Goal: Task Accomplishment & Management: Use online tool/utility

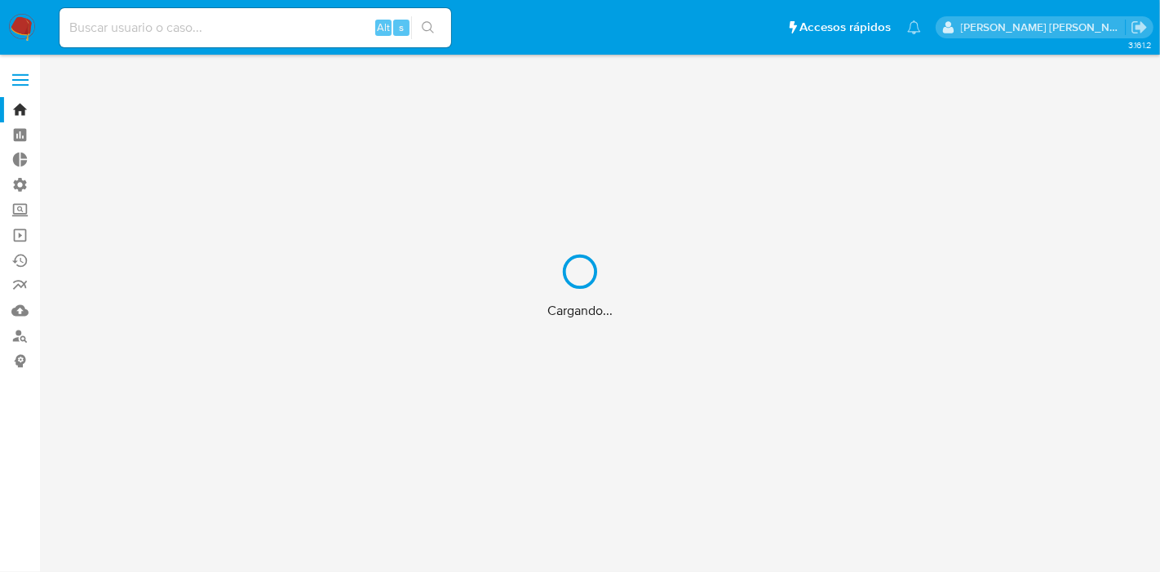
click at [216, 30] on div "Cargando..." at bounding box center [580, 286] width 1160 height 572
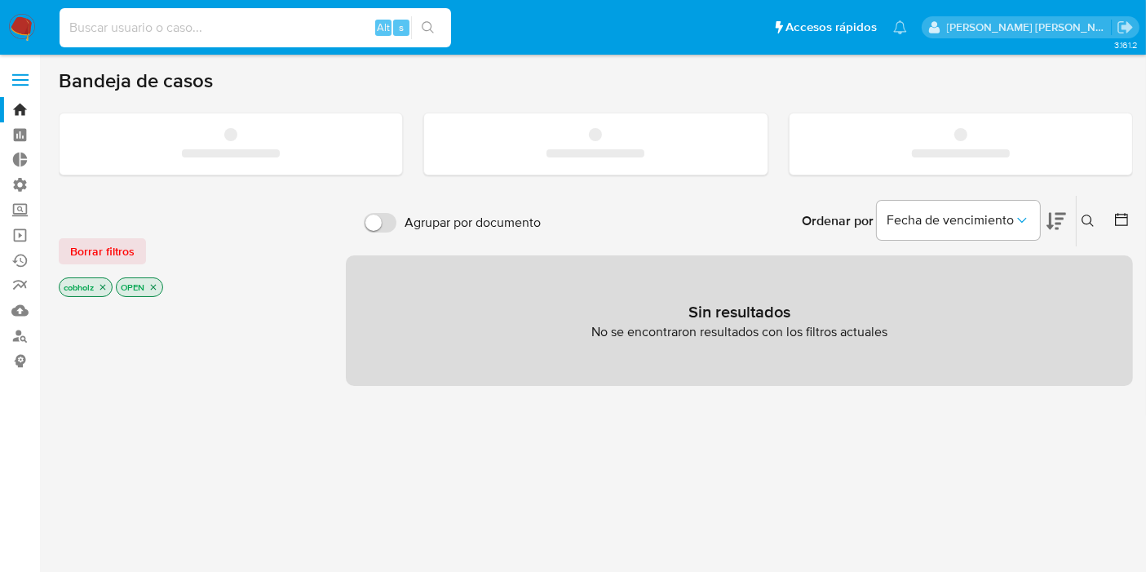
click at [216, 30] on input at bounding box center [256, 27] width 392 height 21
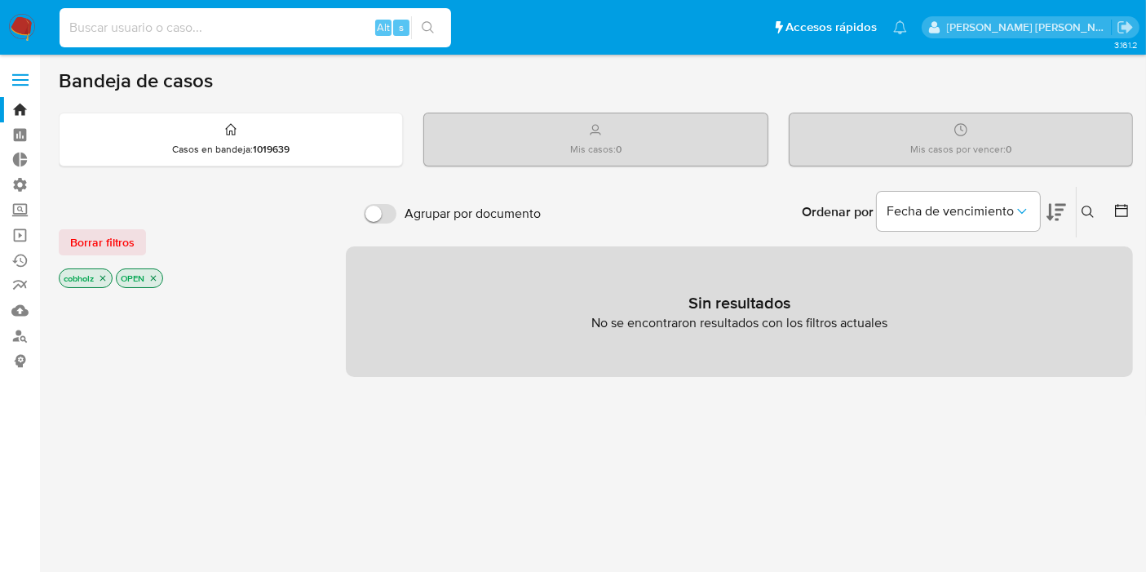
paste input "4ia9TnvL3dXCaZZ8Zivw8Hiv"
type input "4ia9TnvL3dXCaZZ8Zivw8Hiv"
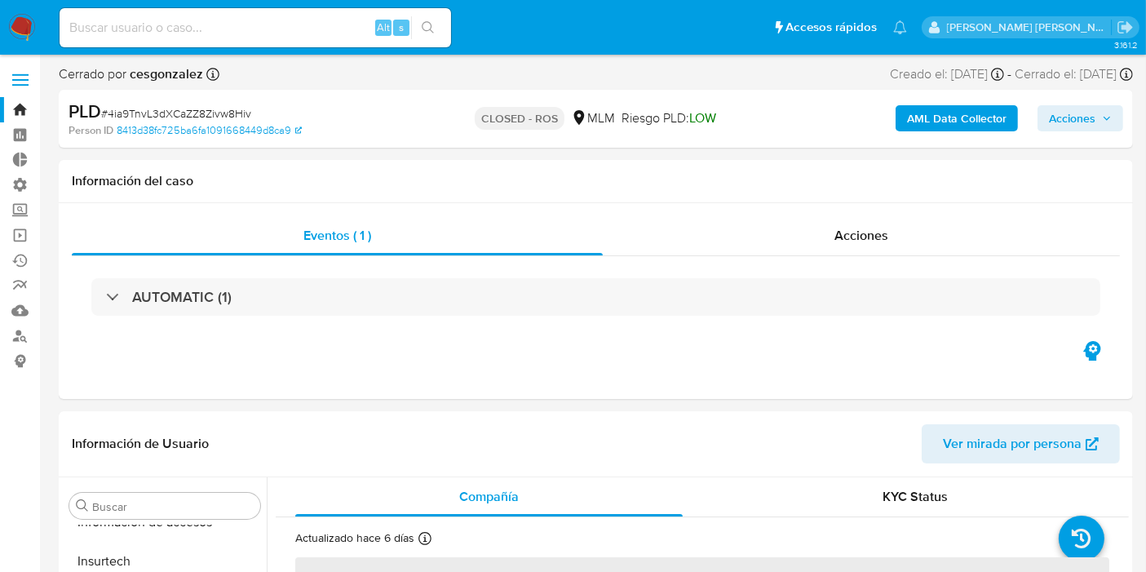
scroll to position [767, 0]
select select "10"
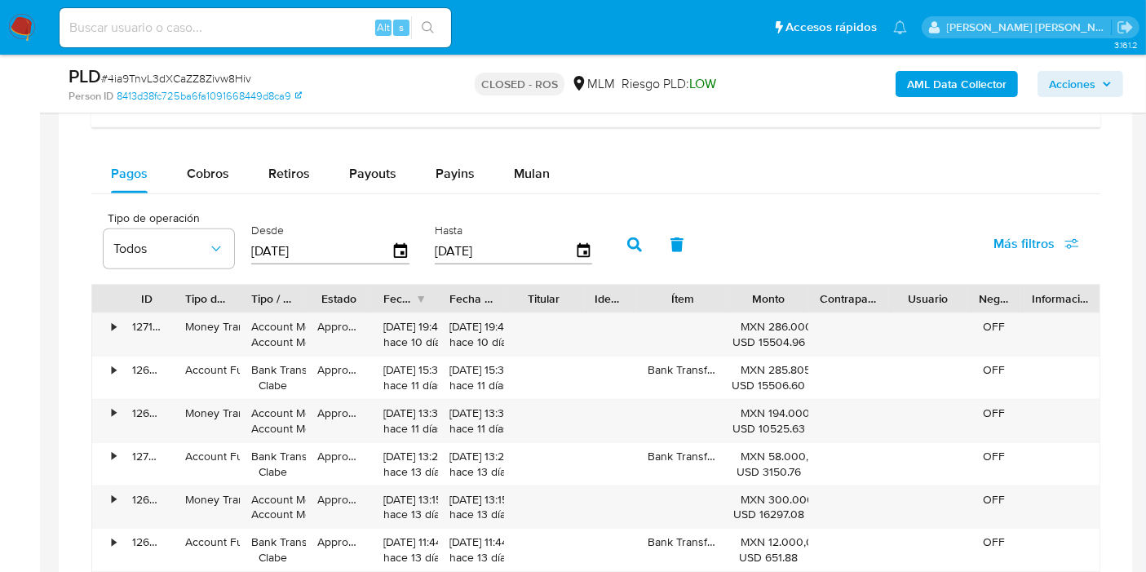
scroll to position [1088, 0]
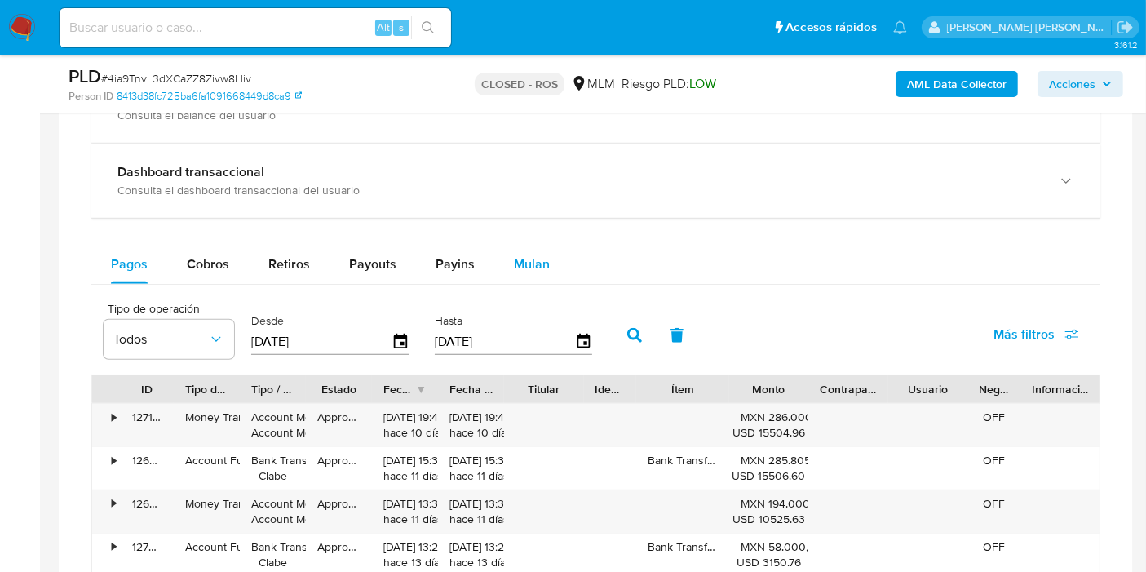
click at [534, 248] on div "Mulan" at bounding box center [532, 264] width 36 height 39
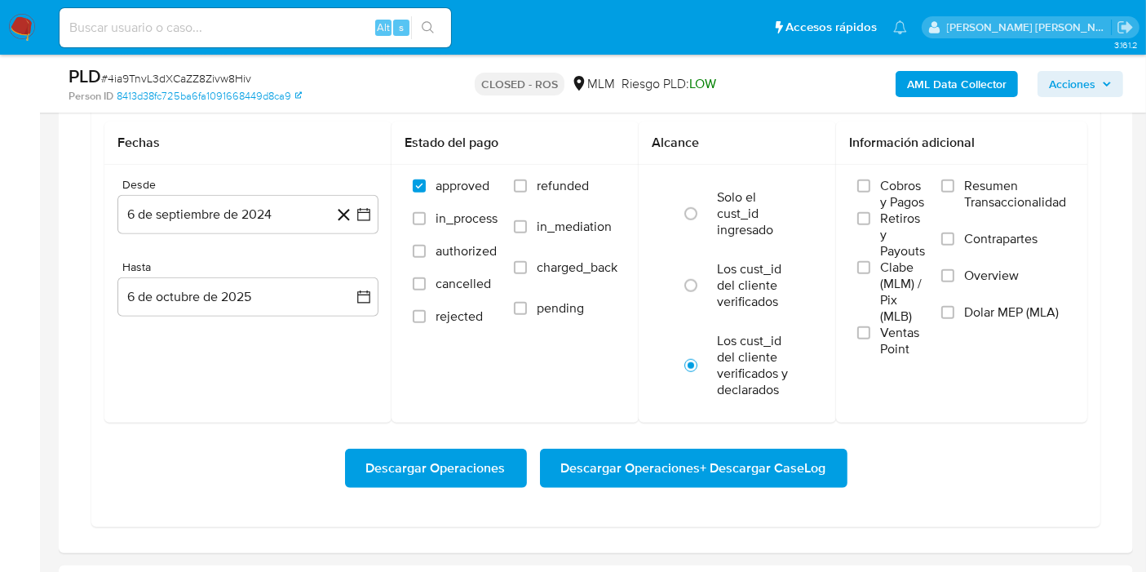
scroll to position [1359, 0]
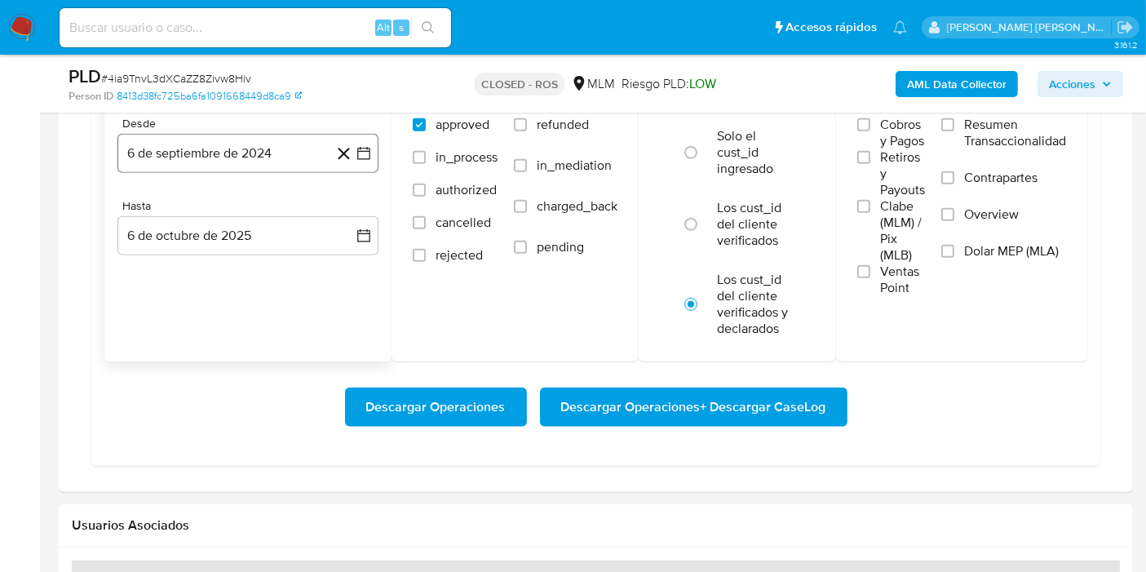
click at [165, 150] on button "6 de septiembre de 2024" at bounding box center [248, 153] width 261 height 39
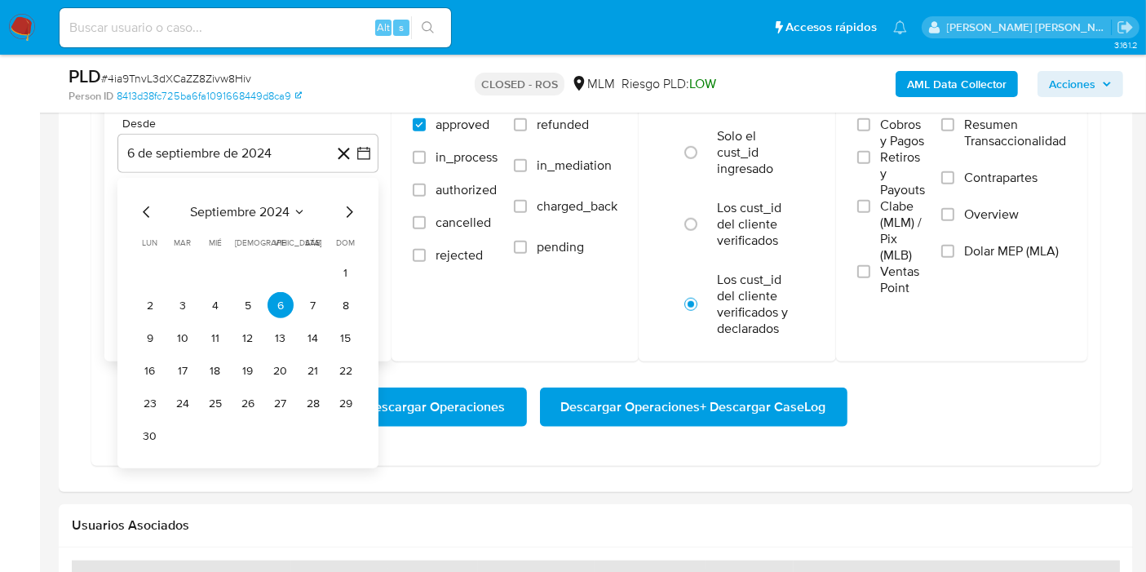
click at [300, 212] on icon "Seleccionar mes y año" at bounding box center [299, 212] width 13 height 13
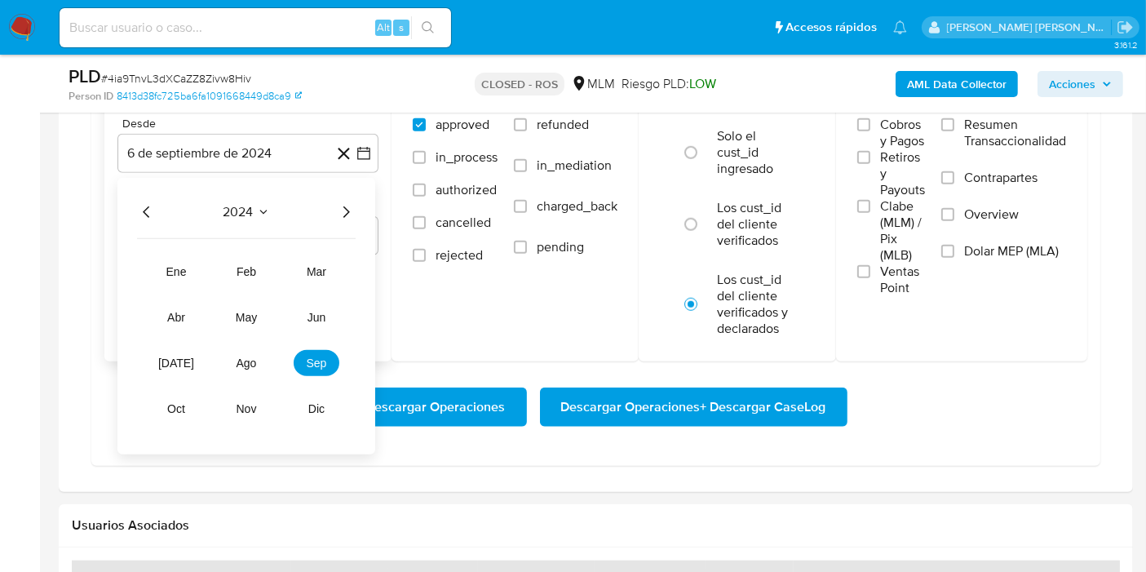
click at [268, 213] on icon "Seleccionar mes y año" at bounding box center [263, 212] width 13 height 13
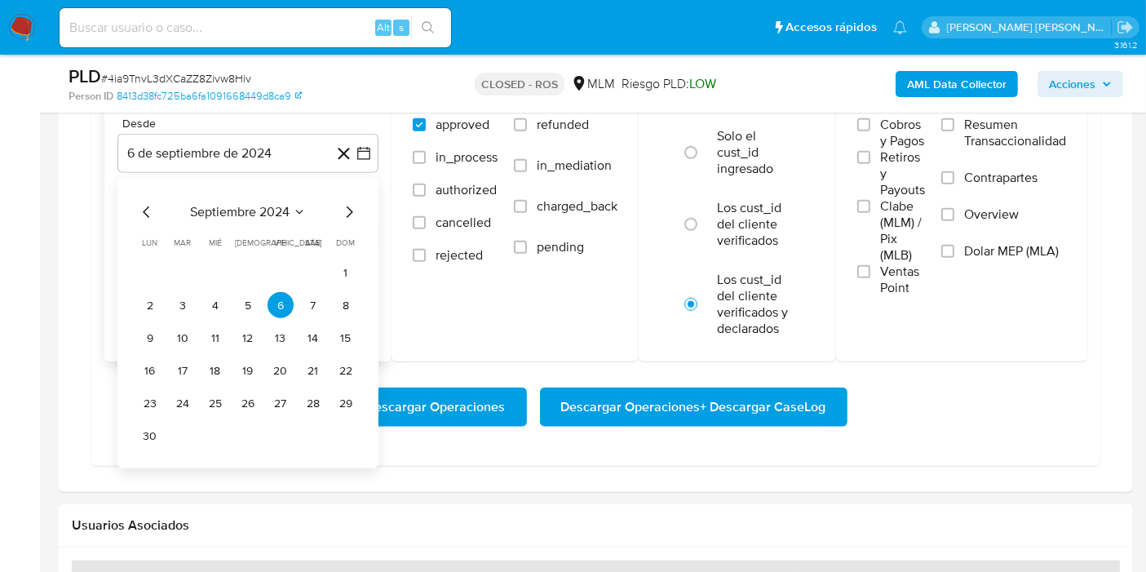
click at [268, 213] on span "septiembre 2024" at bounding box center [240, 212] width 100 height 16
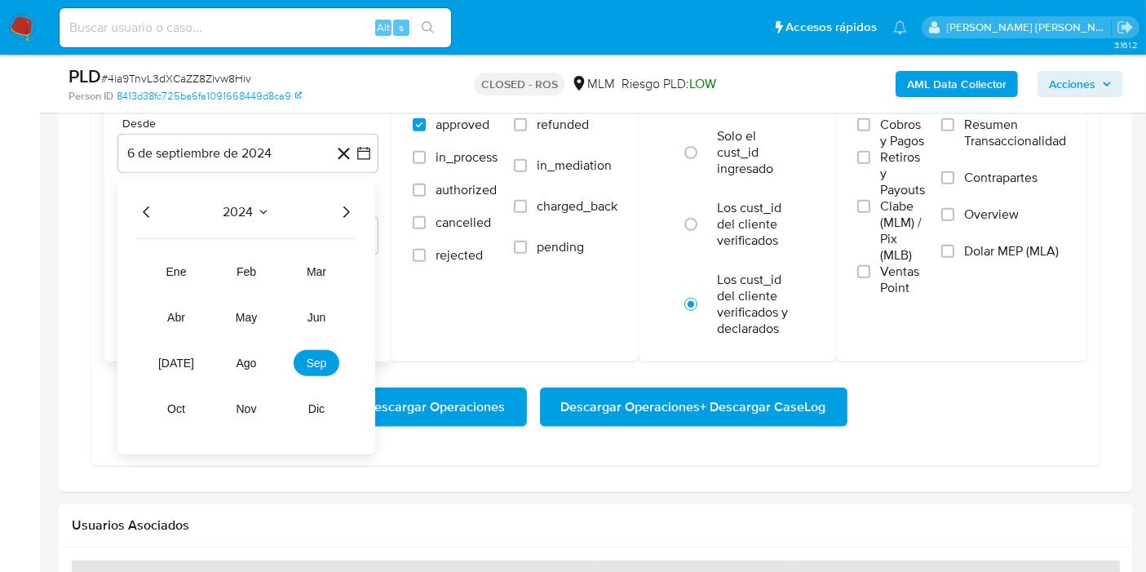
click at [343, 212] on icon "Año siguiente" at bounding box center [346, 212] width 20 height 20
click at [242, 320] on span "may" at bounding box center [246, 317] width 21 height 13
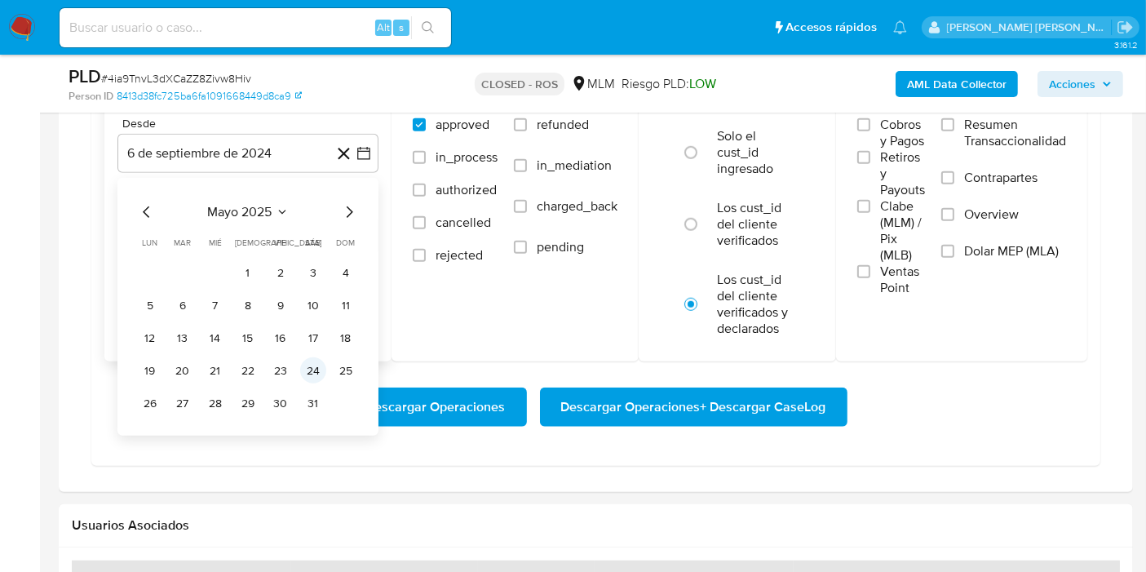
click at [317, 372] on button "24" at bounding box center [313, 370] width 26 height 26
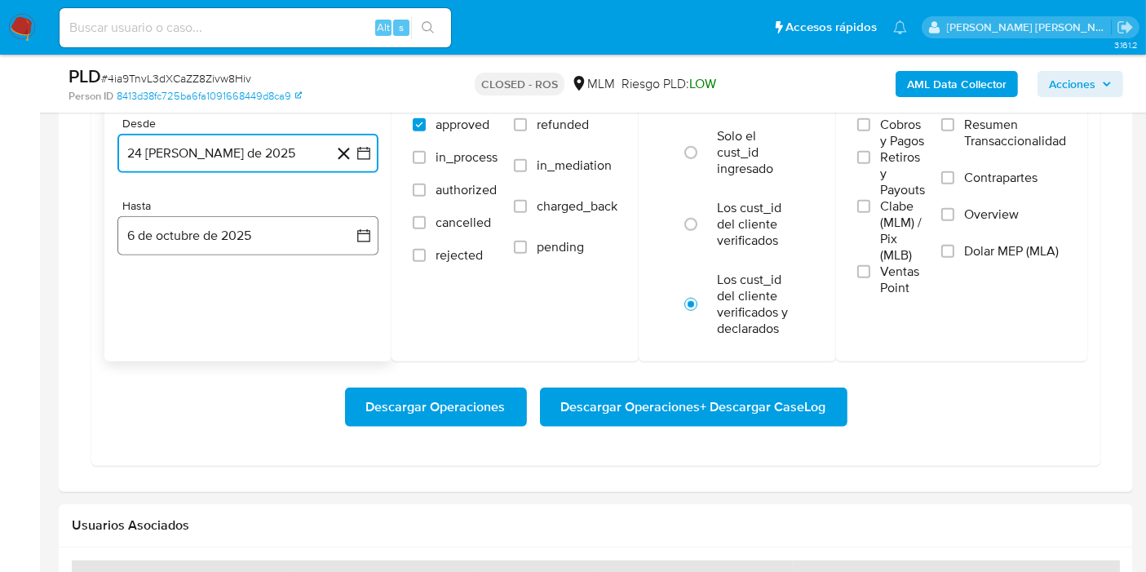
click at [231, 224] on button "6 de octubre de 2025" at bounding box center [248, 235] width 261 height 39
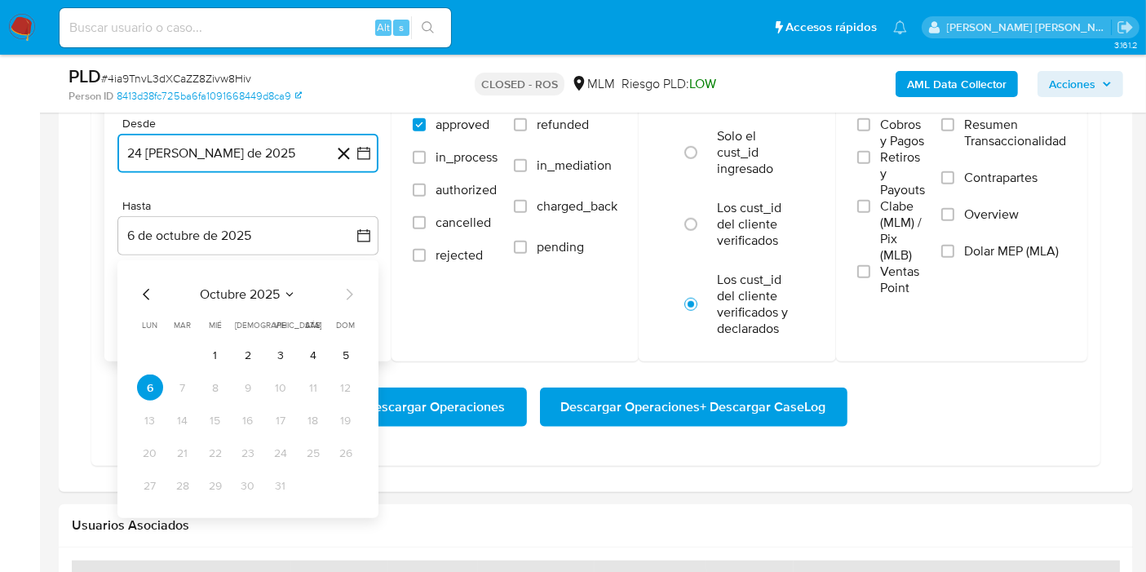
click at [277, 293] on span "octubre 2025" at bounding box center [240, 294] width 80 height 16
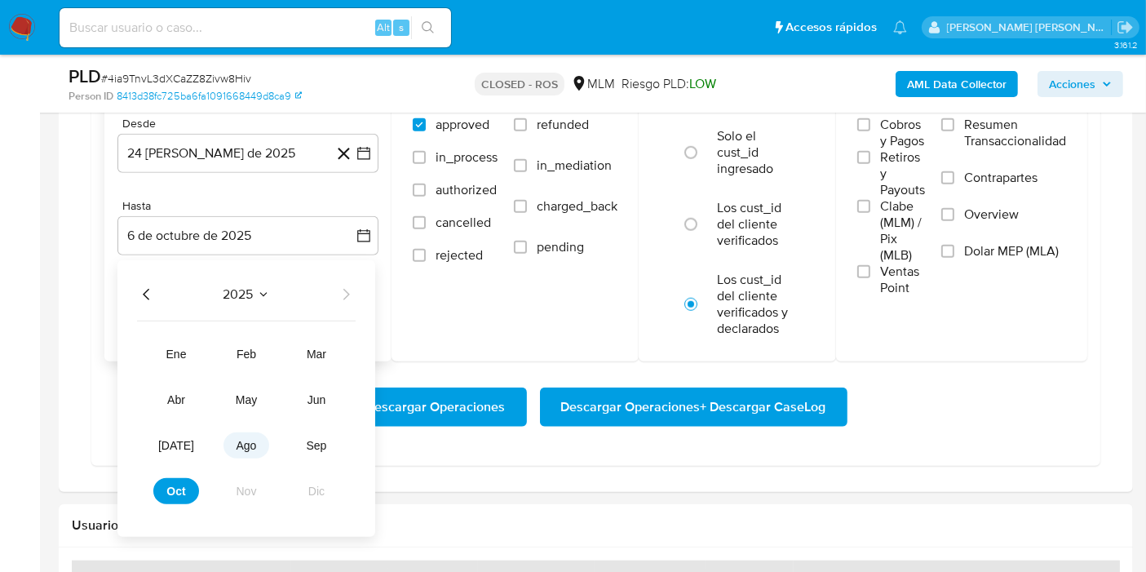
click at [257, 441] on button "ago" at bounding box center [247, 445] width 46 height 26
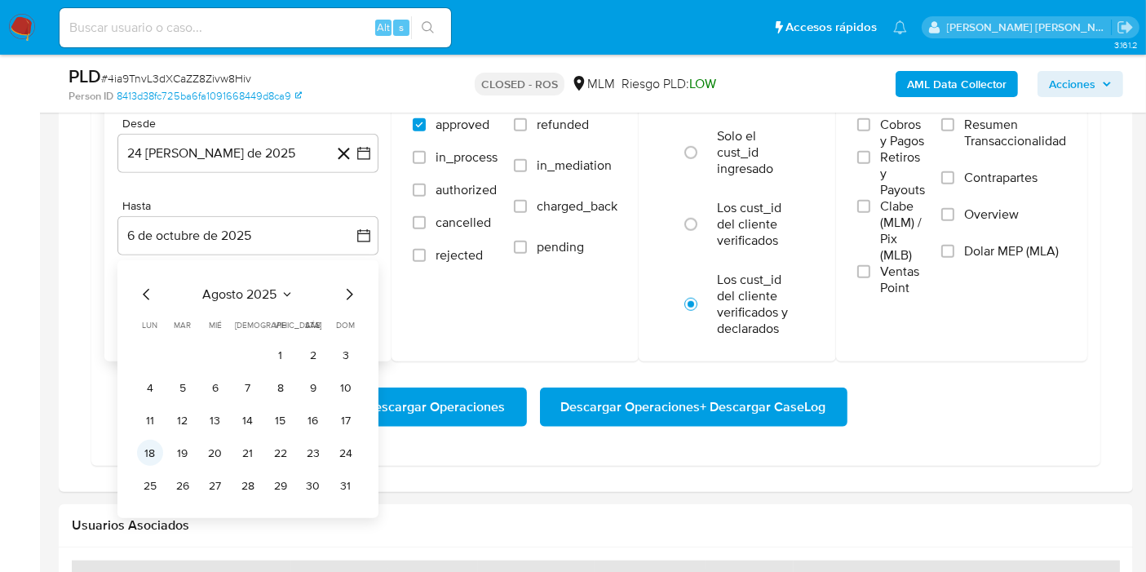
click at [144, 457] on button "18" at bounding box center [150, 453] width 26 height 26
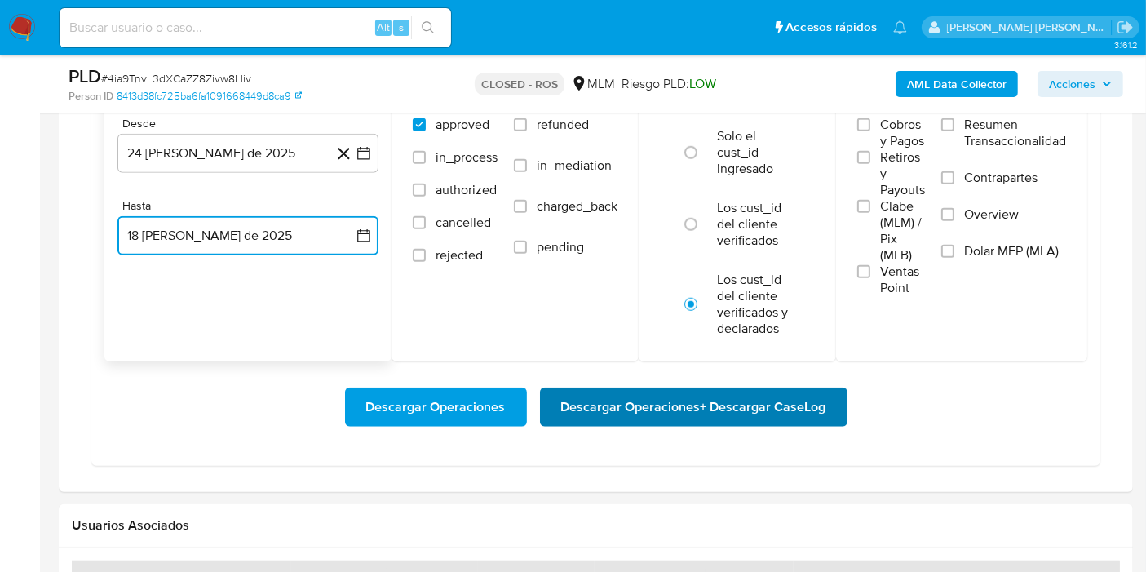
click at [708, 401] on span "Descargar Operaciones + Descargar CaseLog" at bounding box center [693, 407] width 265 height 36
